Goal: Task Accomplishment & Management: Use online tool/utility

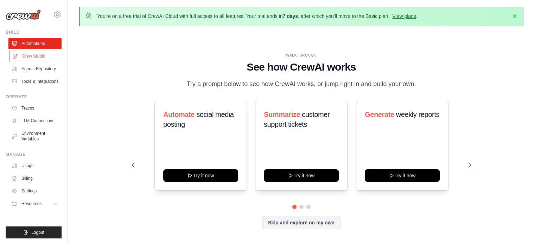
click at [33, 58] on link "Crew Studio" at bounding box center [35, 56] width 53 height 11
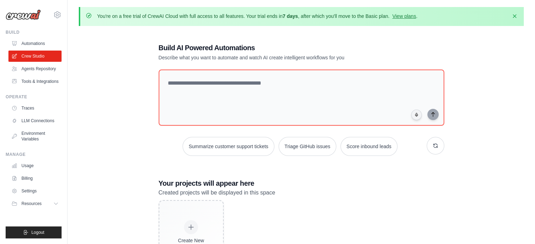
scroll to position [44, 0]
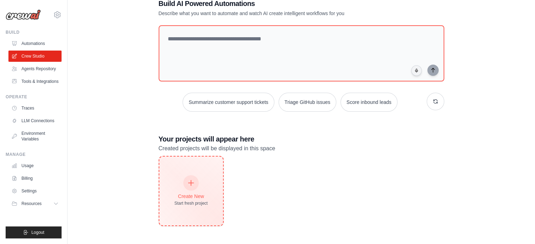
click at [209, 180] on div "Create New Start fresh project" at bounding box center [191, 191] width 64 height 69
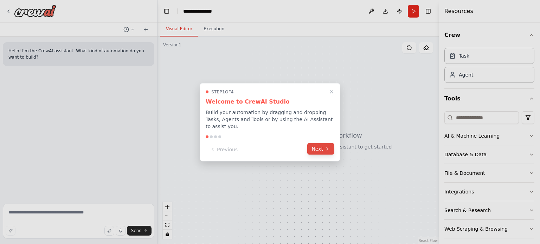
click at [319, 144] on button "Next" at bounding box center [320, 149] width 27 height 12
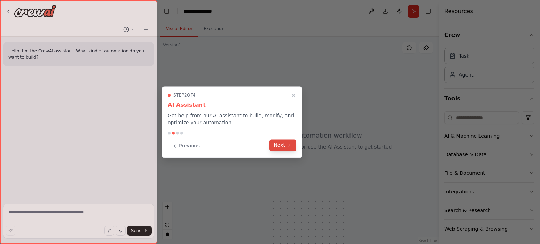
click at [274, 146] on button "Next" at bounding box center [282, 146] width 27 height 12
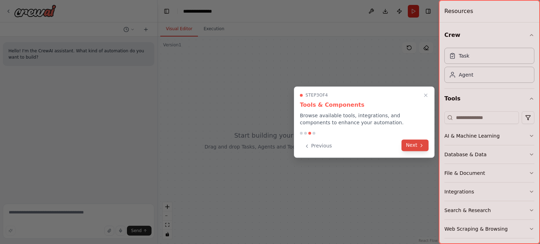
click at [417, 144] on button "Next" at bounding box center [414, 146] width 27 height 12
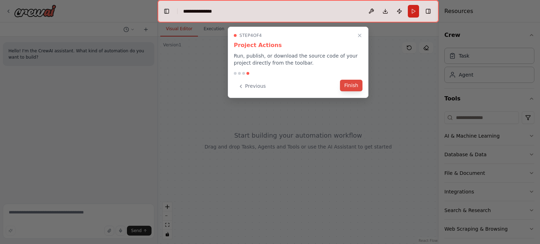
click at [347, 84] on button "Finish" at bounding box center [351, 86] width 22 height 12
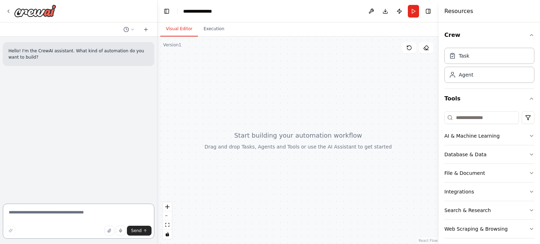
click at [75, 213] on textarea at bounding box center [78, 221] width 151 height 35
click at [459, 77] on div "Agent" at bounding box center [466, 74] width 14 height 7
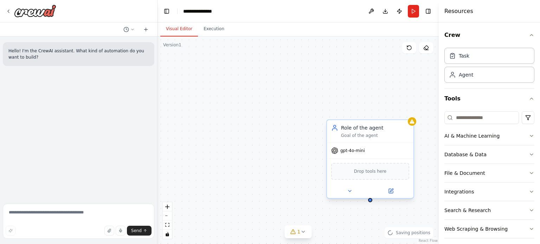
click at [351, 151] on span "gpt-4o-mini" at bounding box center [352, 151] width 25 height 6
click at [93, 213] on textarea at bounding box center [78, 221] width 151 height 35
click at [363, 147] on div "gpt-4o-mini" at bounding box center [370, 150] width 86 height 15
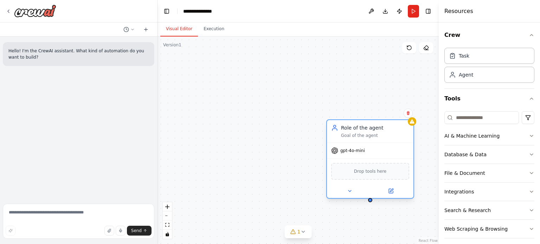
click at [347, 153] on div "gpt-4o-mini" at bounding box center [348, 150] width 34 height 7
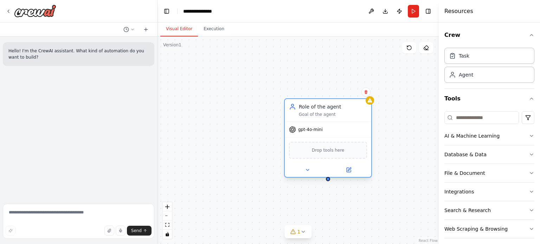
drag, startPoint x: 355, startPoint y: 126, endPoint x: 296, endPoint y: 99, distance: 65.0
click at [296, 99] on div "Role of the agent Goal of the agent" at bounding box center [328, 110] width 86 height 22
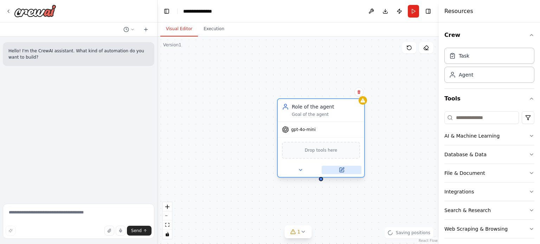
click at [342, 173] on button at bounding box center [342, 170] width 40 height 8
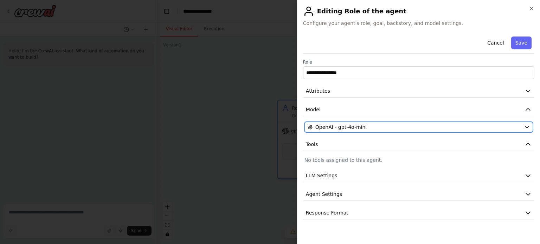
click at [361, 124] on span "OpenAI - gpt-4o-mini" at bounding box center [340, 127] width 51 height 7
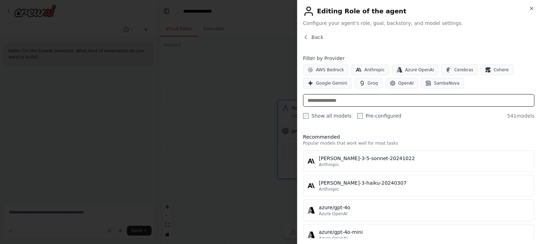
click at [385, 104] on input "text" at bounding box center [418, 100] width 231 height 13
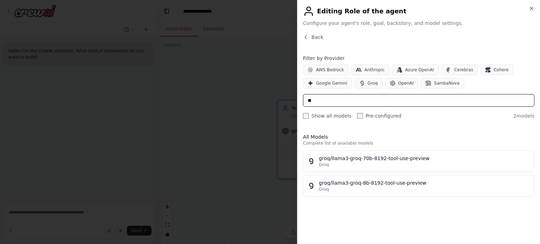
type input "*"
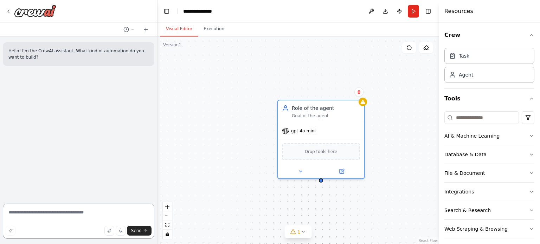
click at [74, 221] on textarea at bounding box center [78, 221] width 151 height 35
type textarea "********"
click at [463, 82] on div "Agent" at bounding box center [489, 74] width 90 height 16
click at [465, 74] on div "Agent" at bounding box center [466, 74] width 14 height 7
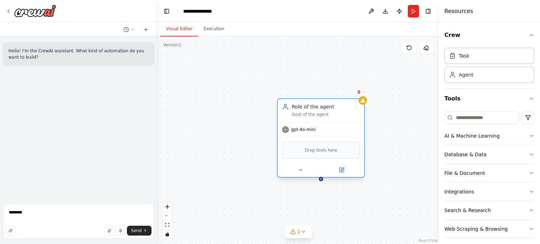
click at [346, 175] on div at bounding box center [321, 170] width 86 height 14
click at [341, 171] on icon at bounding box center [342, 170] width 4 height 4
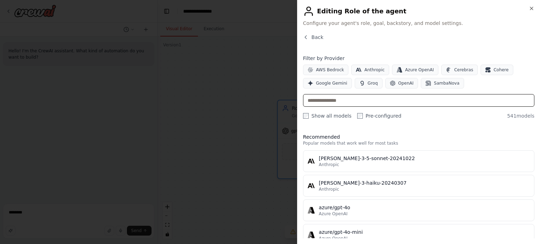
click at [381, 98] on input "text" at bounding box center [418, 100] width 231 height 13
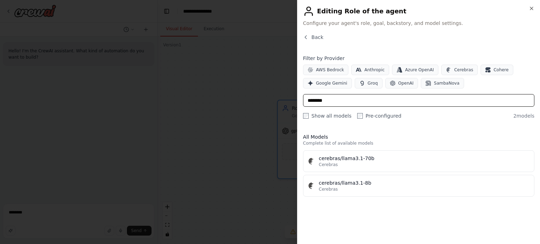
type input "********"
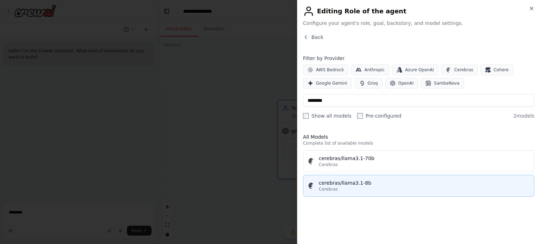
click at [340, 182] on div "cerebras/llama3.1-8b" at bounding box center [424, 183] width 211 height 7
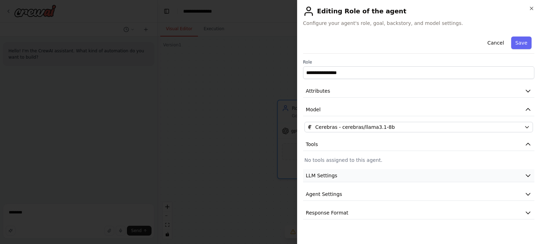
click at [441, 173] on button "LLM Settings" at bounding box center [418, 175] width 231 height 13
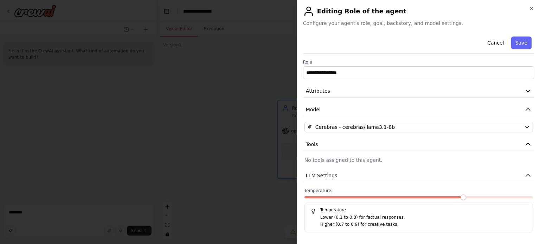
scroll to position [36, 0]
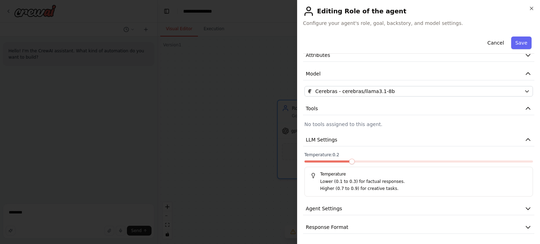
click at [355, 164] on span at bounding box center [352, 162] width 6 height 6
click at [366, 212] on button "Agent Settings" at bounding box center [418, 208] width 231 height 13
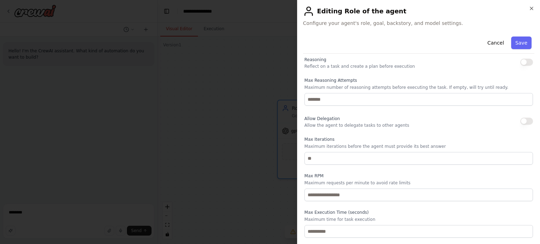
scroll to position [208, 0]
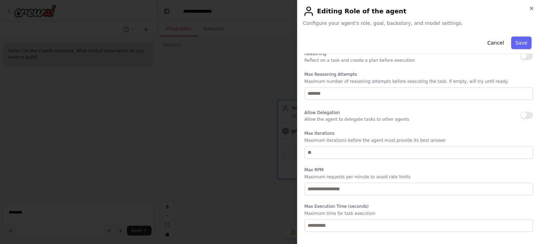
click at [520, 114] on button "button" at bounding box center [526, 115] width 13 height 7
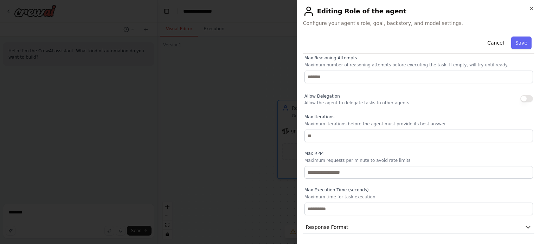
click at [520, 98] on button "button" at bounding box center [526, 98] width 13 height 7
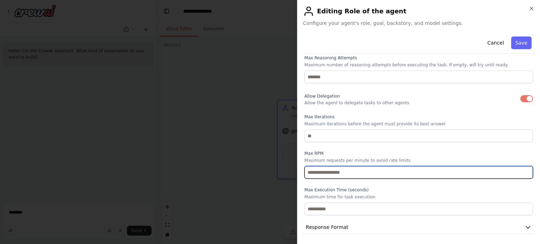
click at [341, 168] on input "number" at bounding box center [418, 172] width 228 height 13
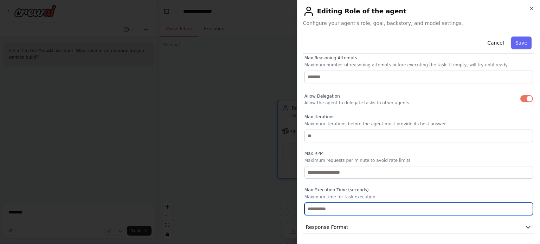
click at [332, 205] on input "number" at bounding box center [418, 209] width 228 height 13
type input "*"
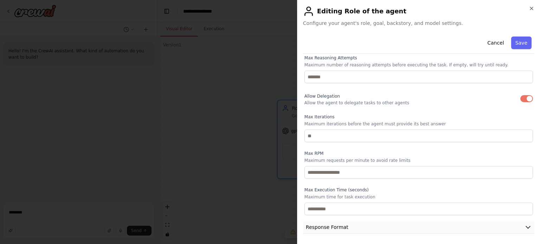
click at [338, 225] on span "Response Format" at bounding box center [327, 227] width 43 height 7
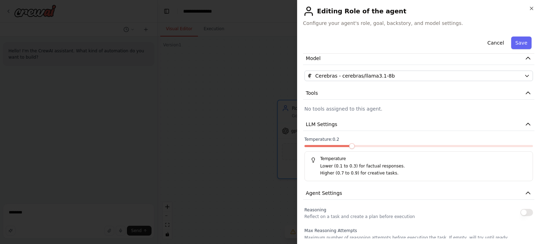
scroll to position [0, 0]
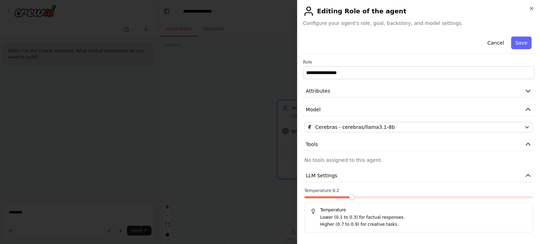
click at [533, 4] on div "**********" at bounding box center [418, 122] width 243 height 244
click at [532, 7] on icon "button" at bounding box center [532, 9] width 6 height 6
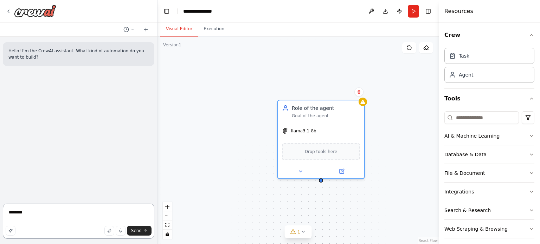
click at [48, 212] on textarea "********" at bounding box center [78, 221] width 151 height 35
type textarea "**********"
click at [144, 234] on button "Send" at bounding box center [139, 231] width 25 height 10
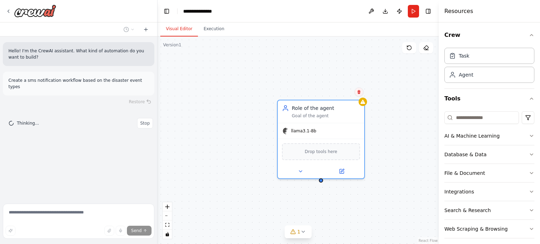
click at [359, 94] on icon at bounding box center [358, 92] width 3 height 4
click at [344, 97] on div "Role of the agent Goal of the agent llama3.1-8b Drop tools here" at bounding box center [297, 141] width 281 height 208
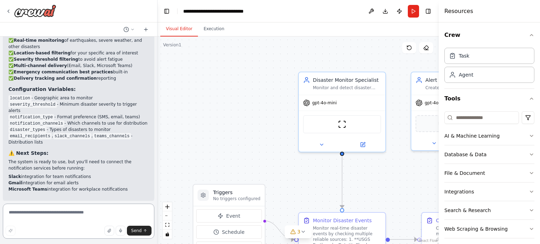
scroll to position [909, 0]
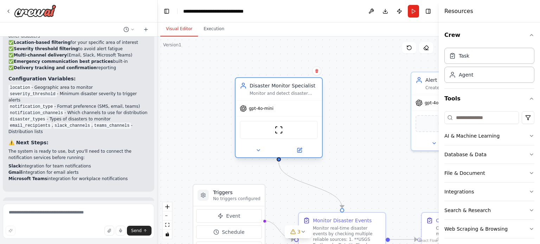
drag, startPoint x: 314, startPoint y: 107, endPoint x: 235, endPoint y: 107, distance: 79.1
click at [235, 107] on div "gpt-4o-mini" at bounding box center [278, 108] width 86 height 15
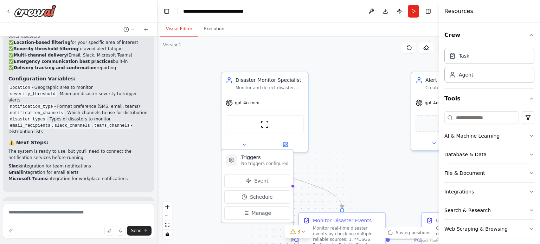
drag, startPoint x: 235, startPoint y: 201, endPoint x: 265, endPoint y: 160, distance: 51.0
click at [265, 160] on div "Triggers No triggers configured" at bounding box center [264, 160] width 47 height 13
